Goal: Information Seeking & Learning: Check status

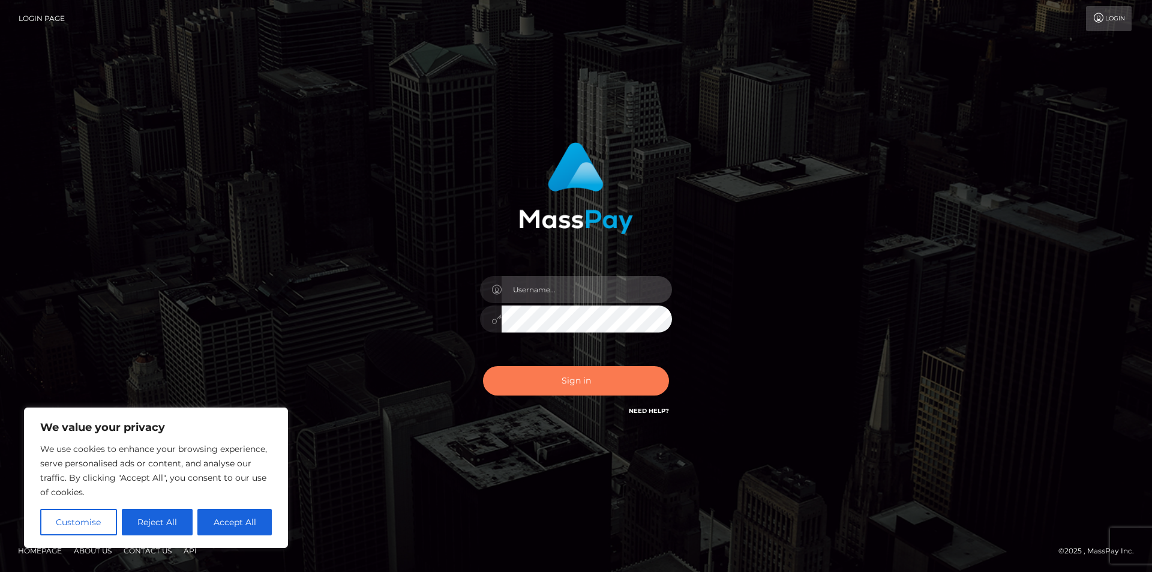
type input "FelipeGVN"
click at [574, 379] on button "Sign in" at bounding box center [576, 380] width 186 height 29
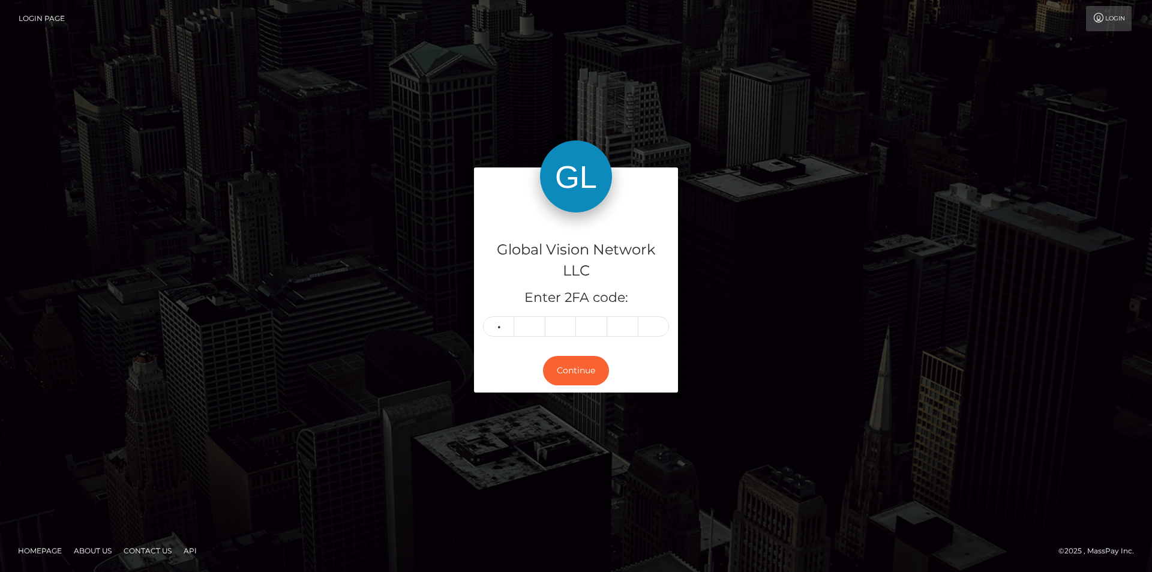
type input "9"
type input "6"
type input "0"
type input "9"
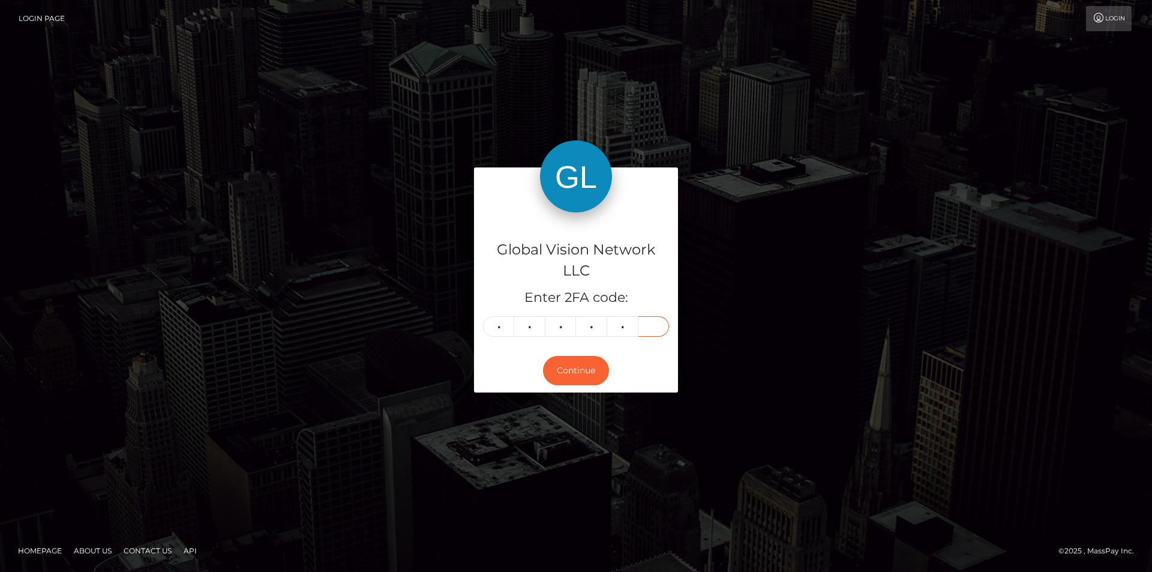
type input "7"
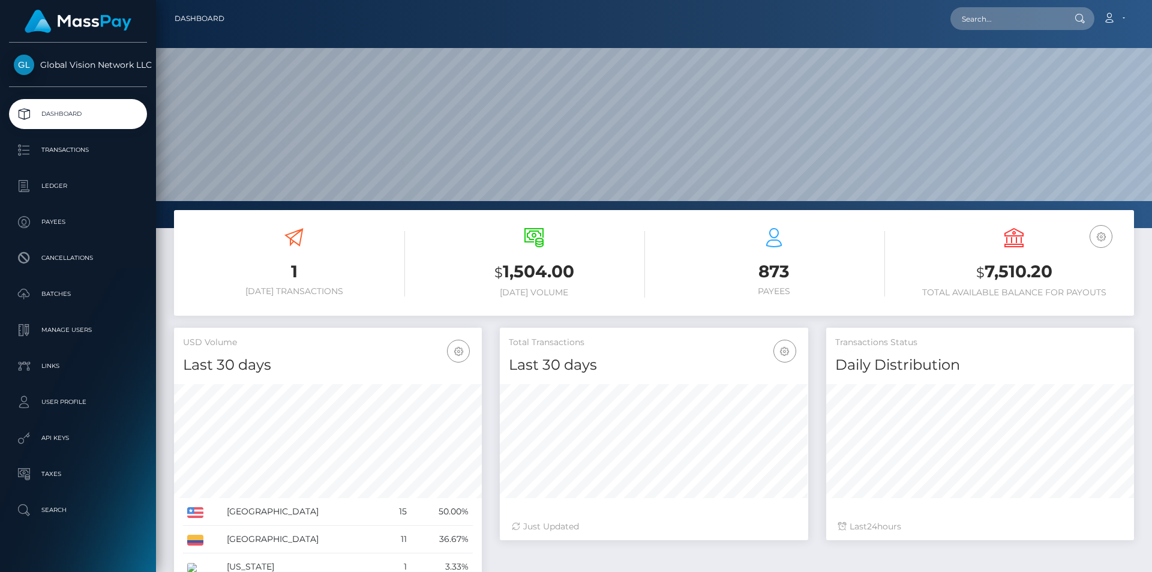
scroll to position [213, 308]
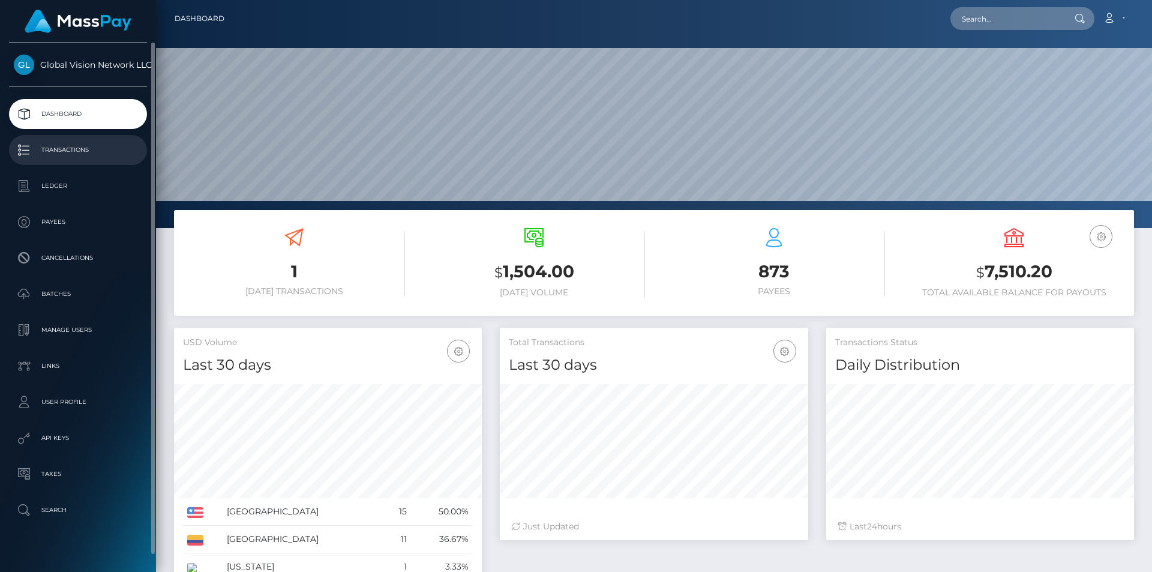
click at [77, 150] on p "Transactions" at bounding box center [78, 150] width 128 height 18
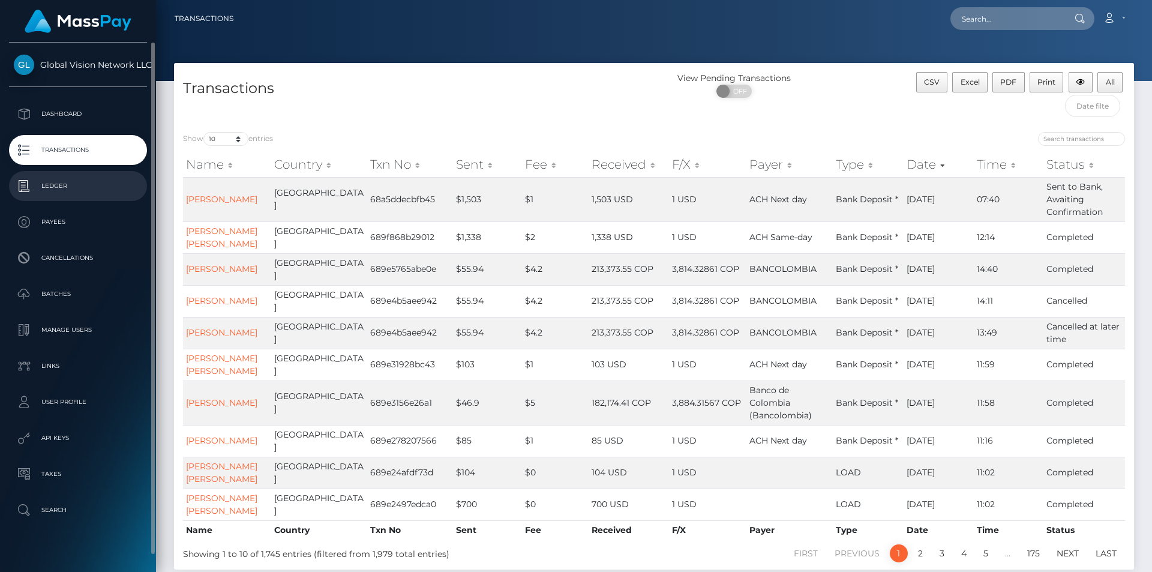
click at [67, 184] on p "Ledger" at bounding box center [78, 186] width 128 height 18
click at [69, 296] on p "Batches" at bounding box center [78, 294] width 128 height 18
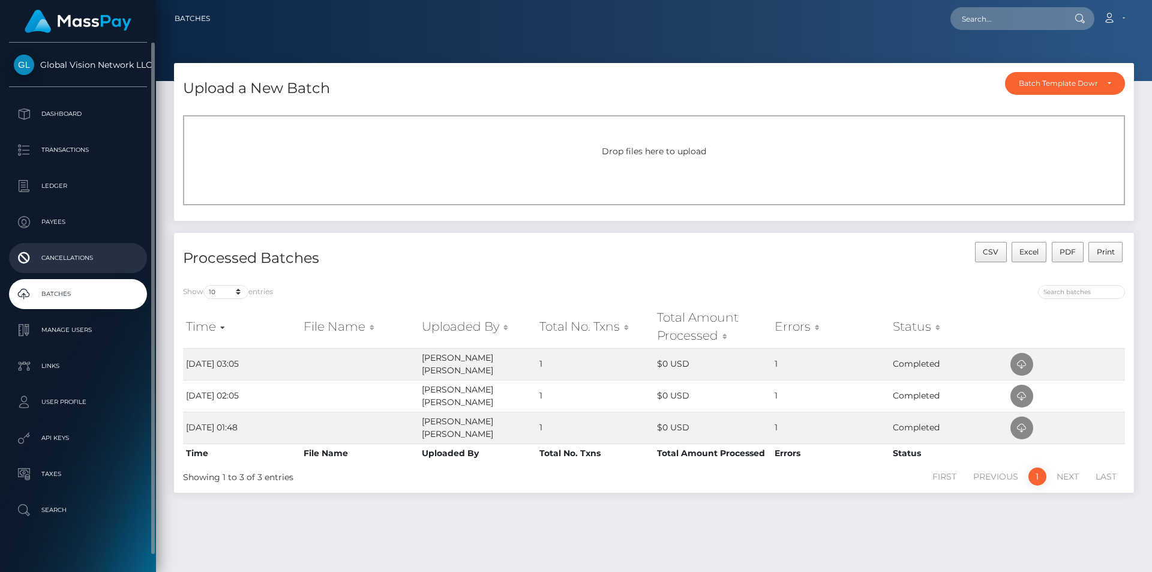
click at [67, 265] on p "Cancellations" at bounding box center [78, 258] width 128 height 18
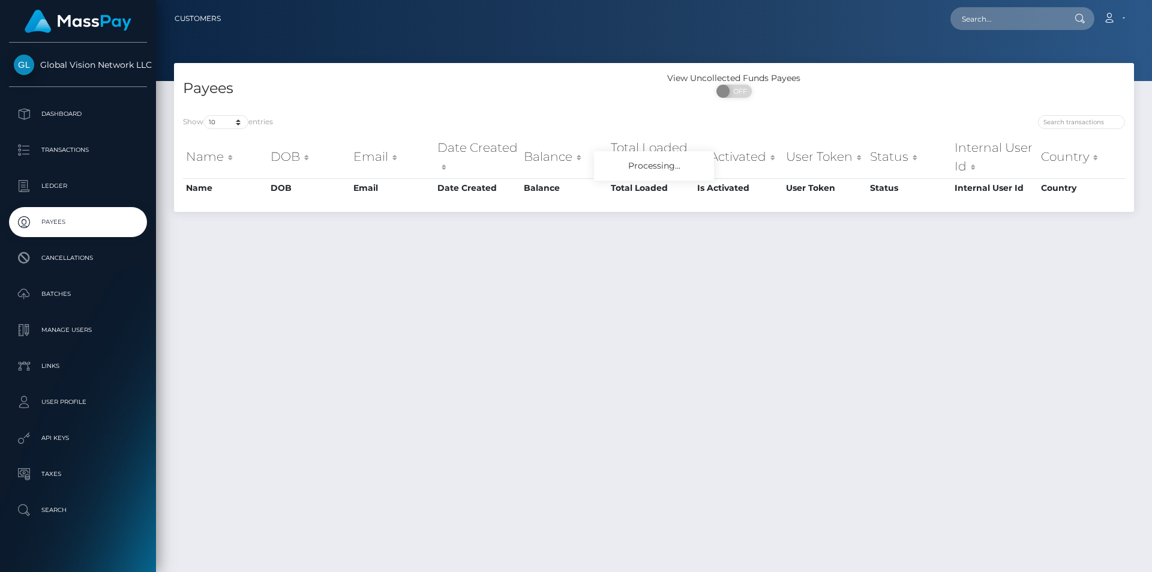
click at [58, 182] on p "Ledger" at bounding box center [78, 186] width 128 height 18
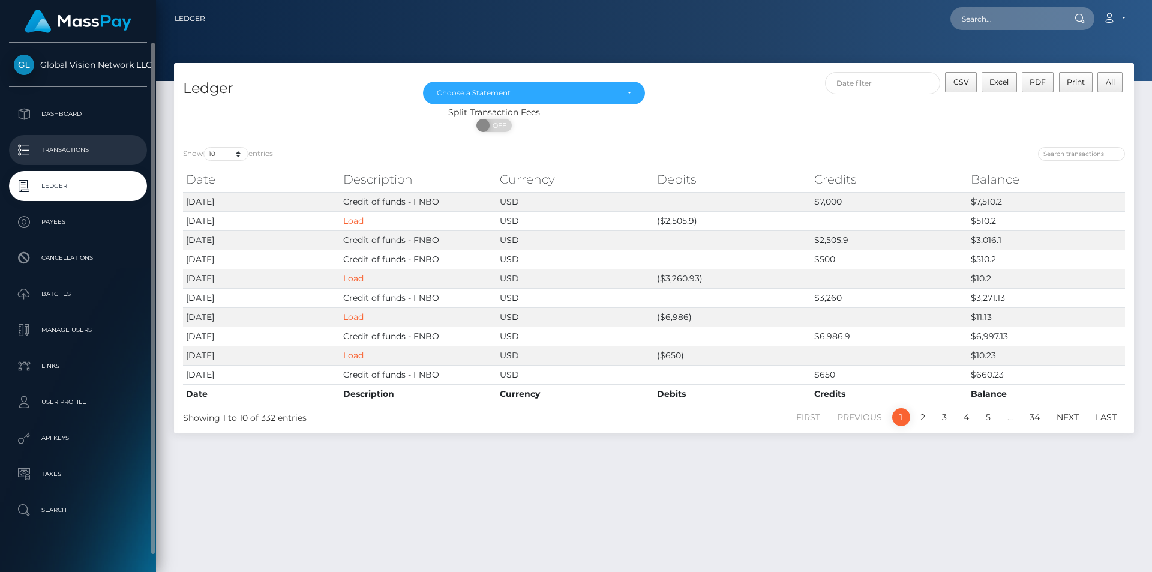
click at [69, 148] on p "Transactions" at bounding box center [78, 150] width 128 height 18
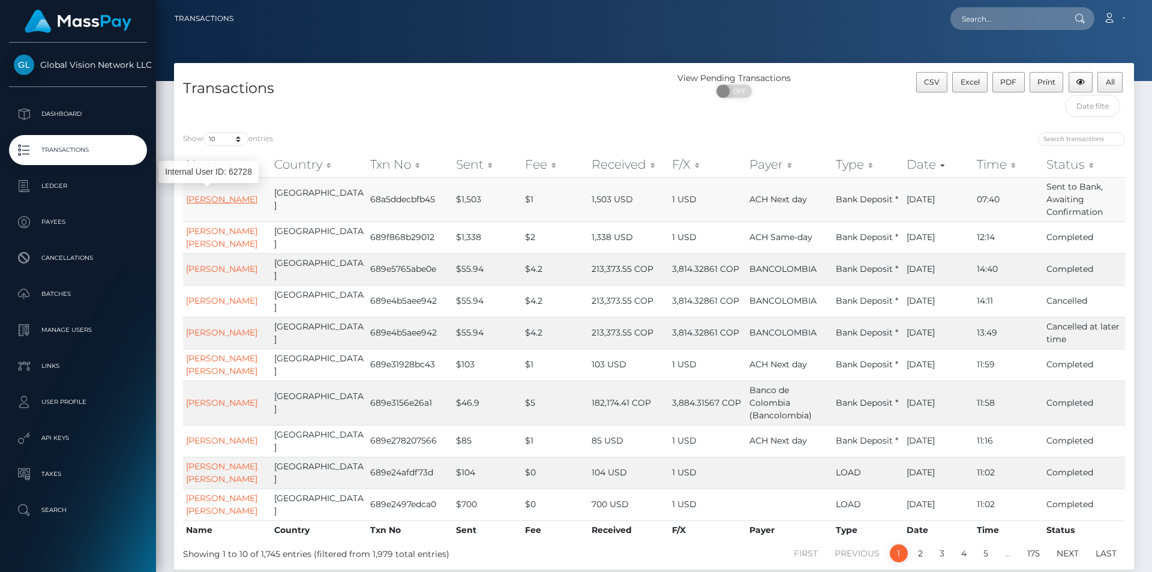
click at [202, 194] on link "GLADYS OLIVERAS" at bounding box center [221, 199] width 71 height 11
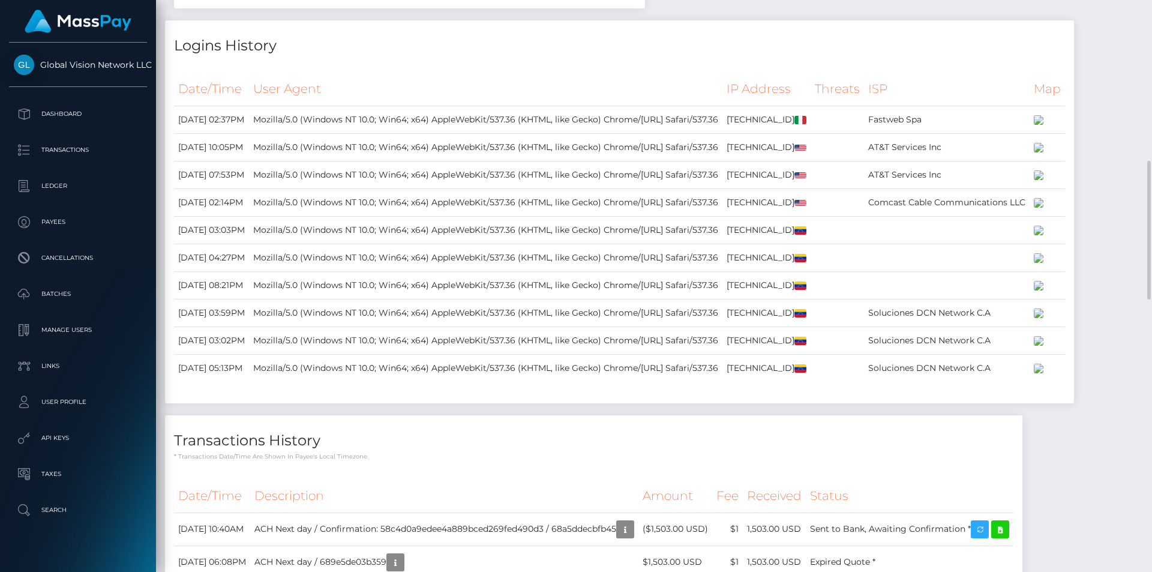
scroll to position [300, 0]
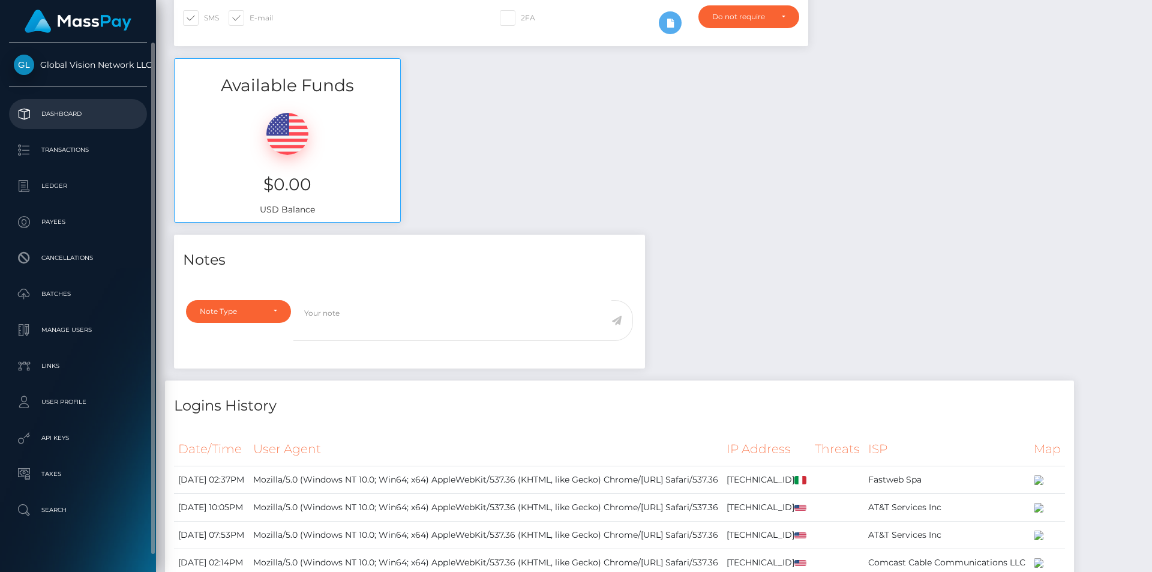
click at [78, 117] on p "Dashboard" at bounding box center [78, 114] width 128 height 18
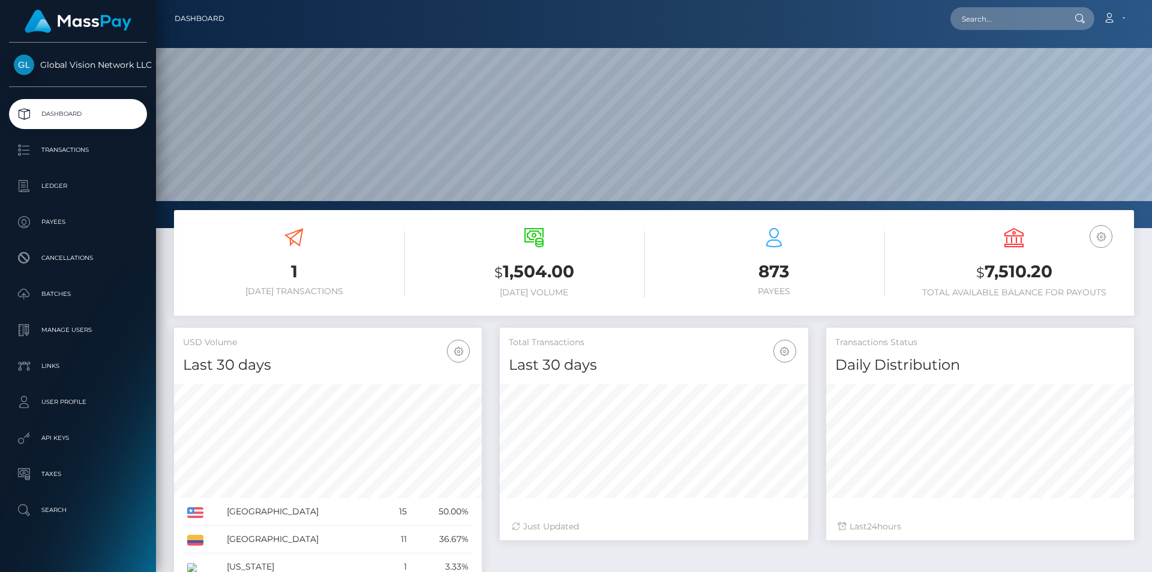
click at [70, 155] on p "Transactions" at bounding box center [78, 150] width 128 height 18
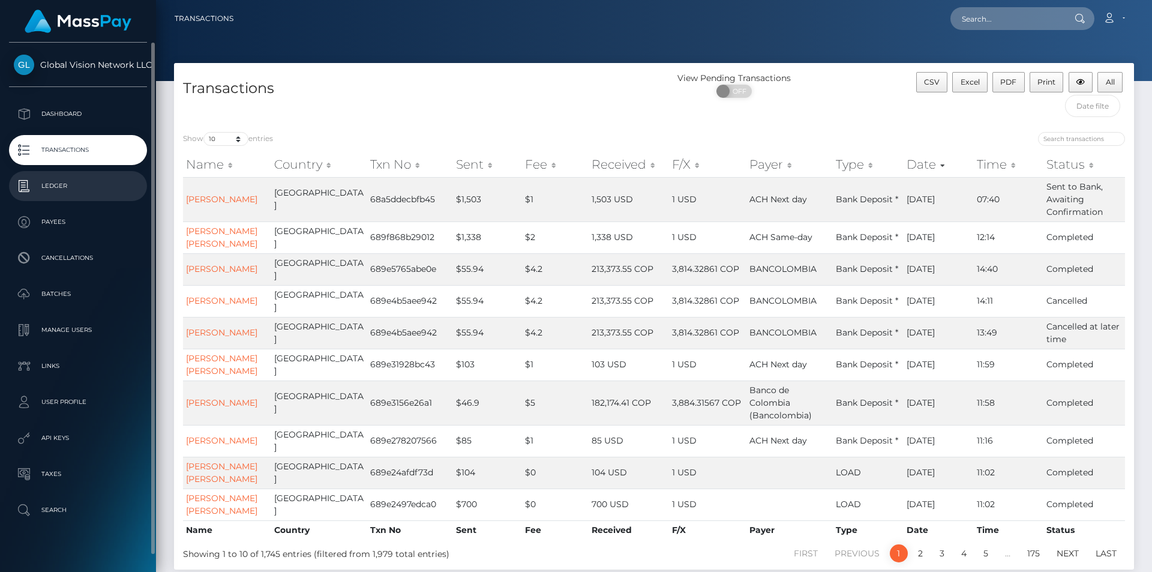
click at [55, 184] on p "Ledger" at bounding box center [78, 186] width 128 height 18
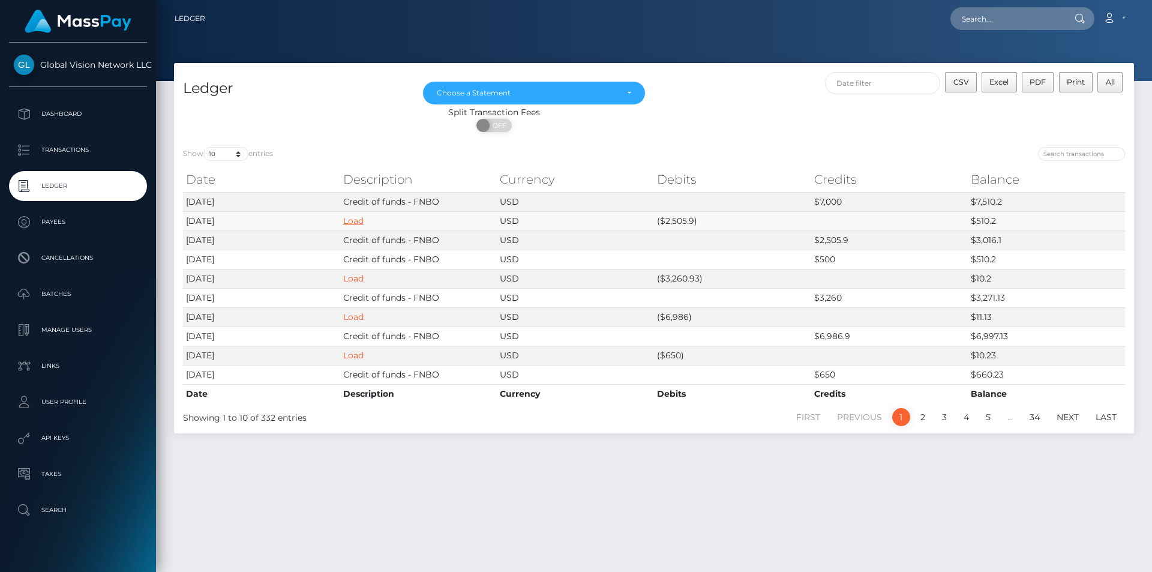
click at [357, 224] on link "Load" at bounding box center [353, 220] width 20 height 11
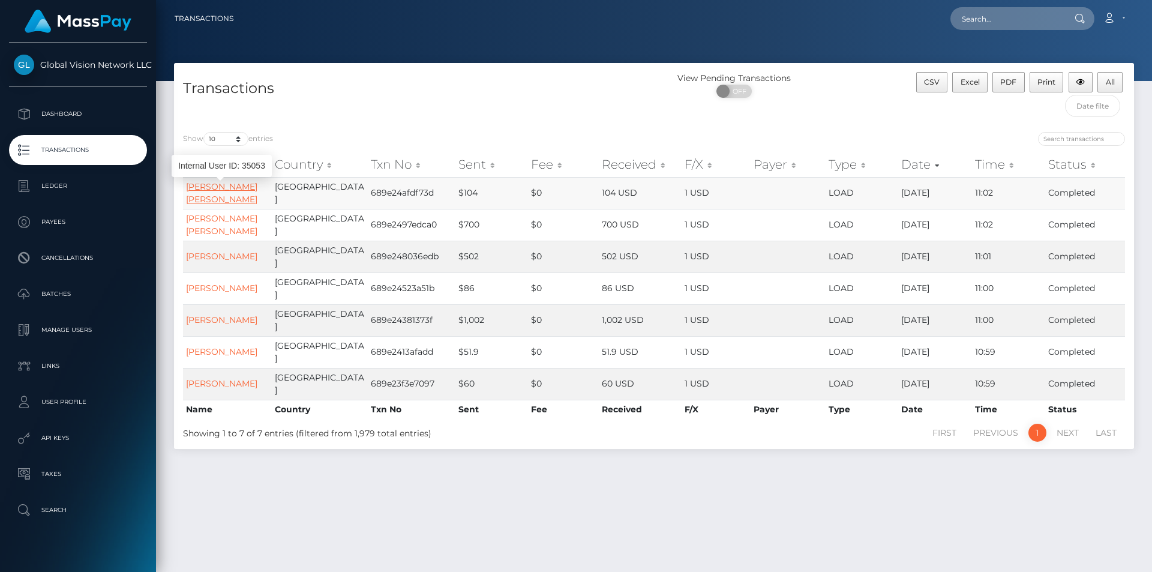
click at [211, 190] on link "[PERSON_NAME] [PERSON_NAME]" at bounding box center [221, 192] width 71 height 23
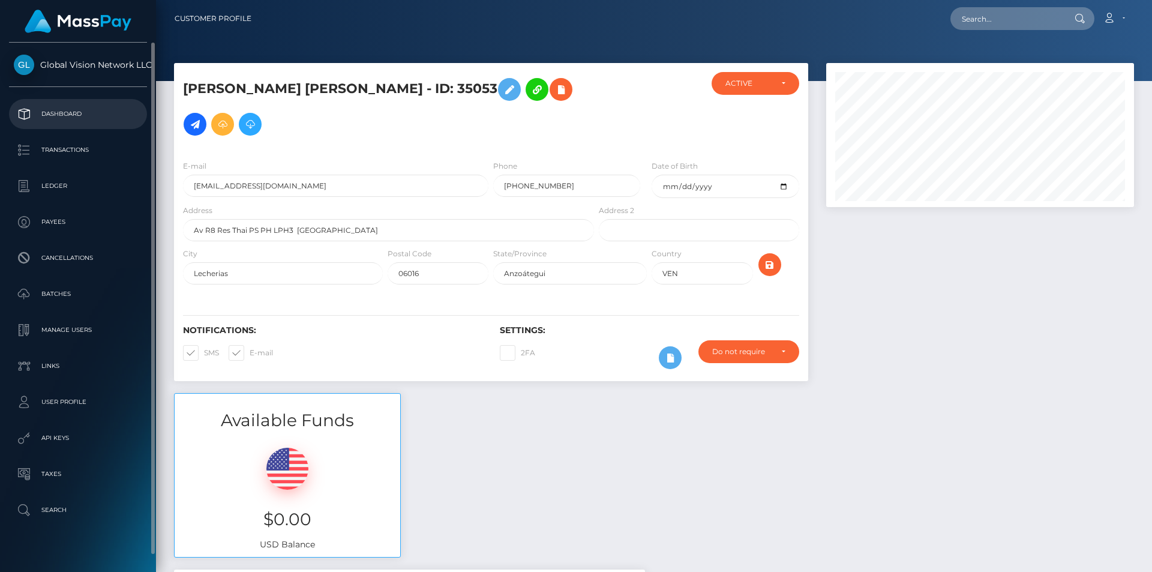
click at [48, 110] on p "Dashboard" at bounding box center [78, 114] width 128 height 18
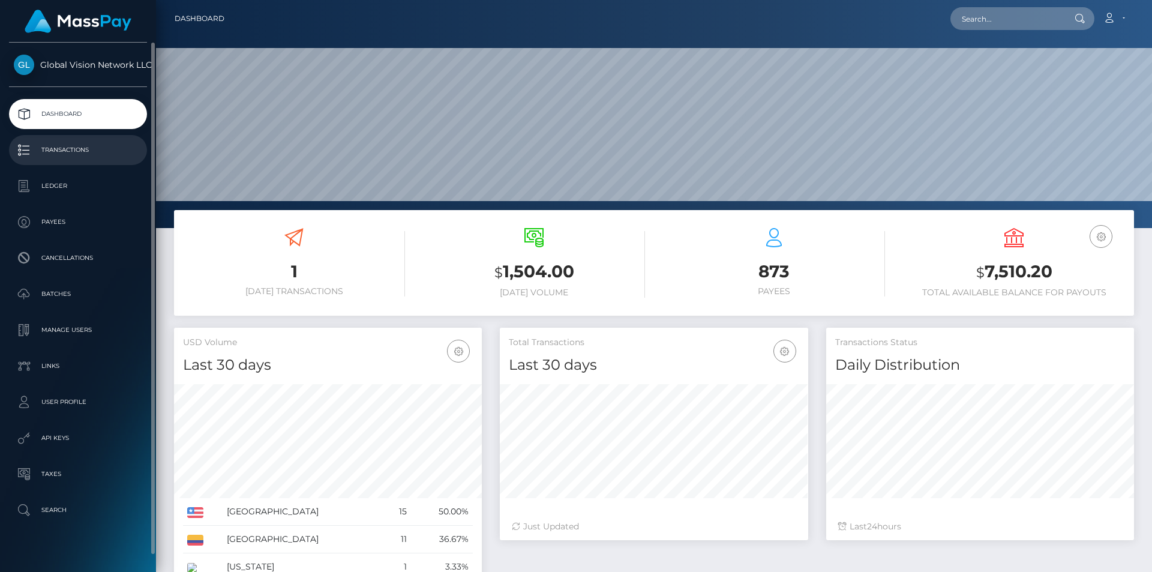
click at [68, 152] on p "Transactions" at bounding box center [78, 150] width 128 height 18
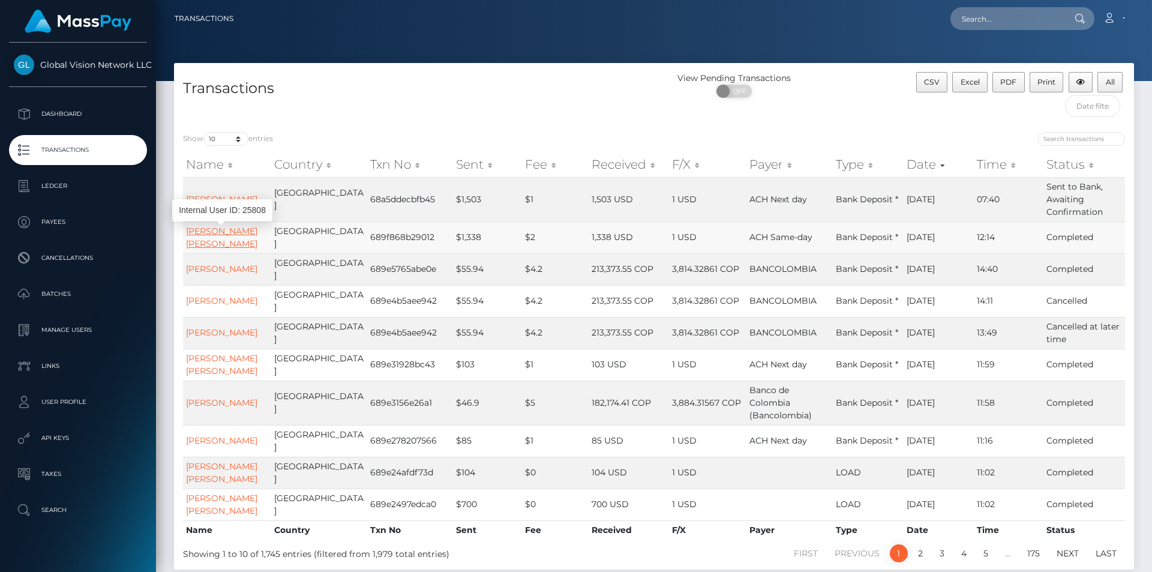
click at [209, 246] on link "[PERSON_NAME] [PERSON_NAME]" at bounding box center [221, 237] width 71 height 23
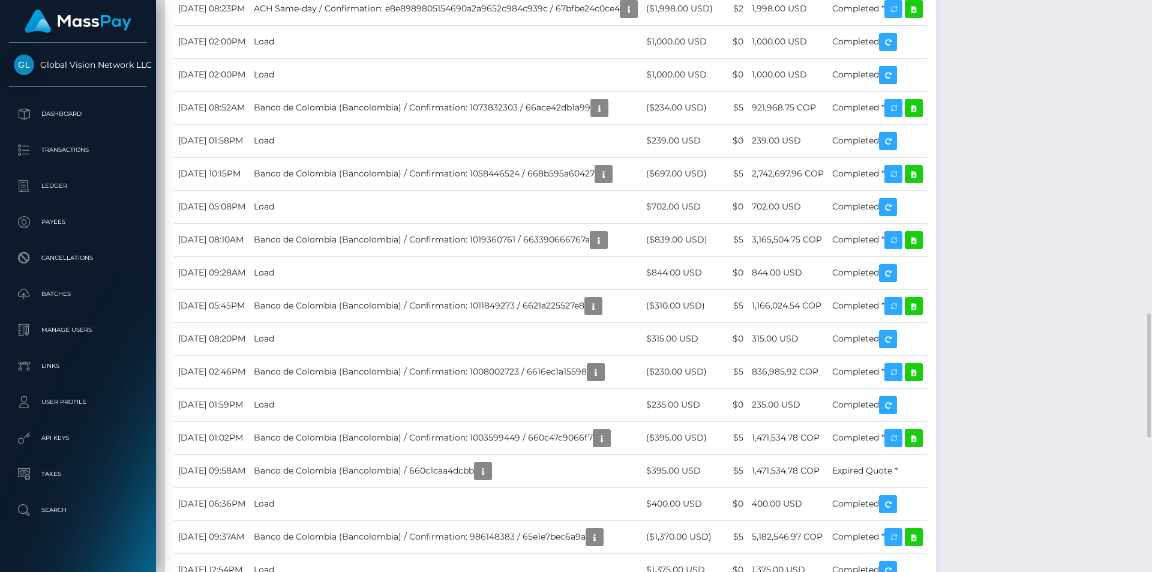
scroll to position [1320, 0]
